Goal: Transaction & Acquisition: Subscribe to service/newsletter

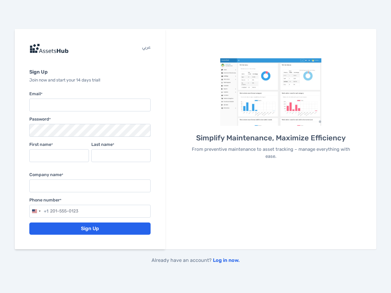
click at [195, 147] on p "From preventive maintenance to asset tracking – manage everything with ease." at bounding box center [270, 153] width 169 height 14
click at [39, 211] on div "Selected country" at bounding box center [40, 211] width 2 height 1
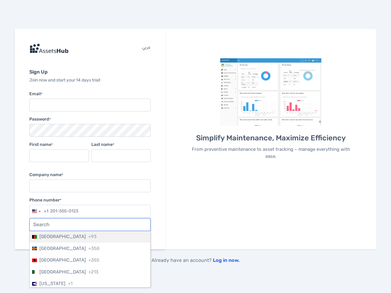
click at [90, 229] on input "Search" at bounding box center [90, 225] width 121 height 12
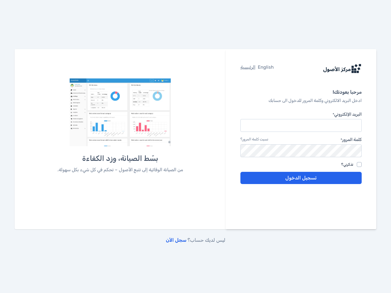
click at [195, 147] on div "بسّط الصيانة، وزد الكفاءة من الصيانة الوقائية إلى تتبع الأصول – تحكم في كل شيء …" at bounding box center [120, 135] width 169 height 114
